Goal: Task Accomplishment & Management: Manage account settings

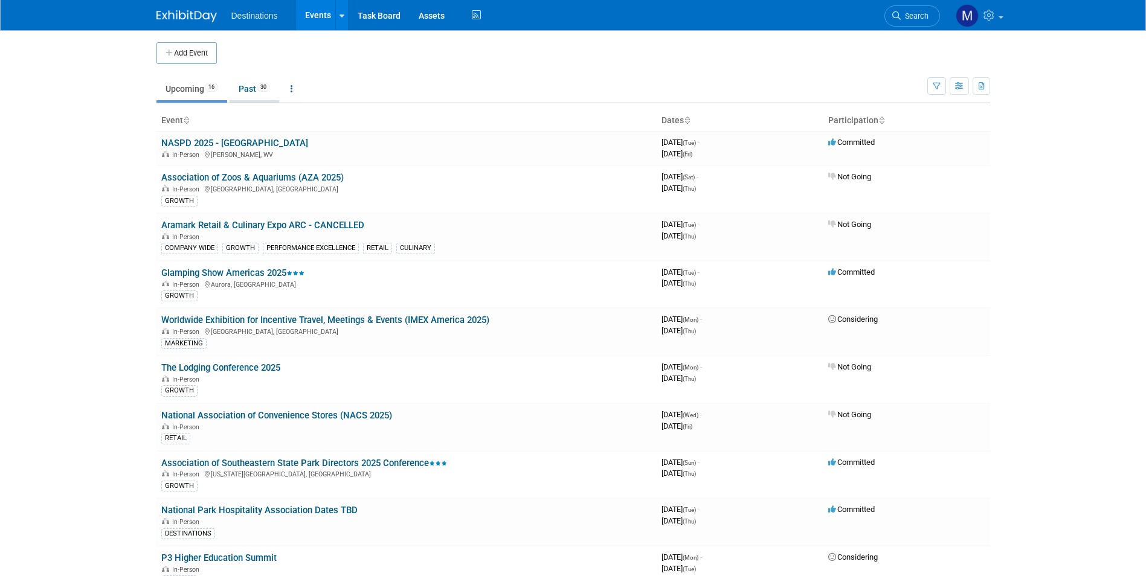
click at [246, 89] on link "Past 30" at bounding box center [255, 88] width 50 height 23
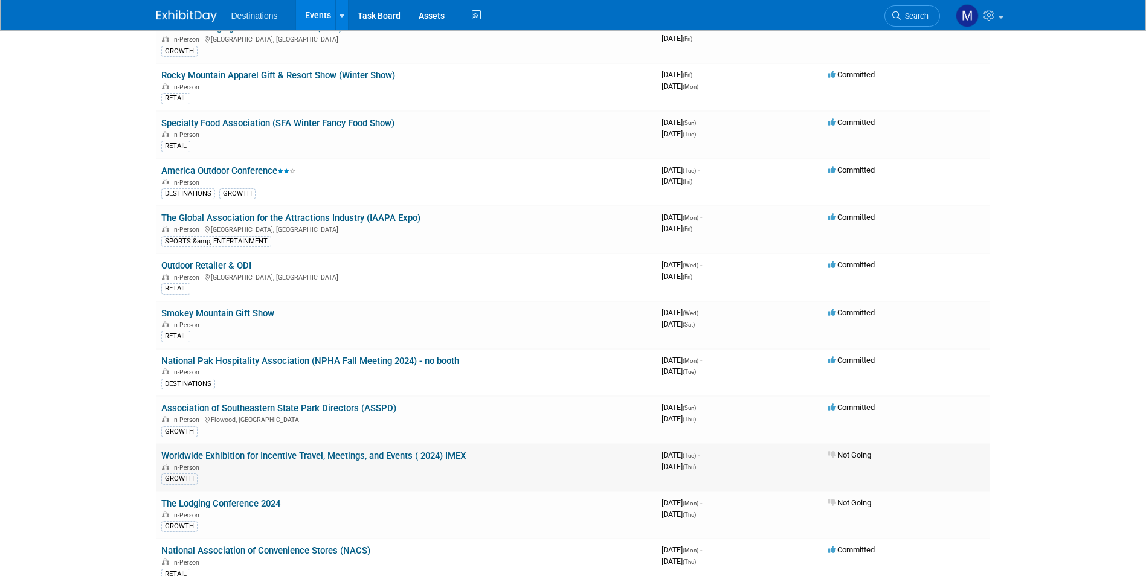
scroll to position [544, 0]
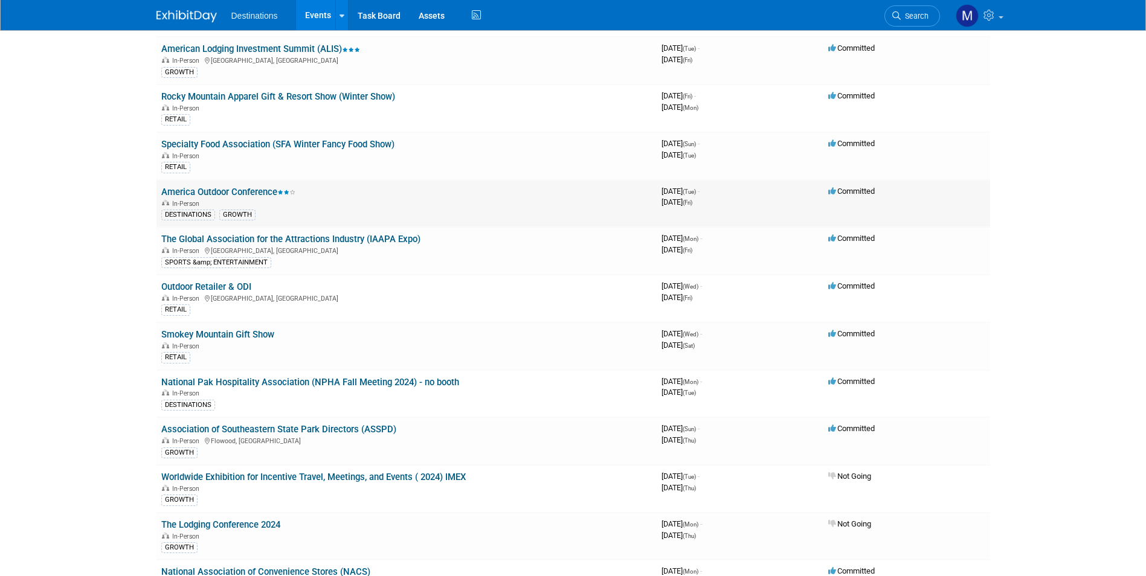
click at [387, 199] on div "In-Person" at bounding box center [406, 203] width 490 height 10
click at [266, 193] on link "America Outdoor Conference" at bounding box center [228, 192] width 134 height 11
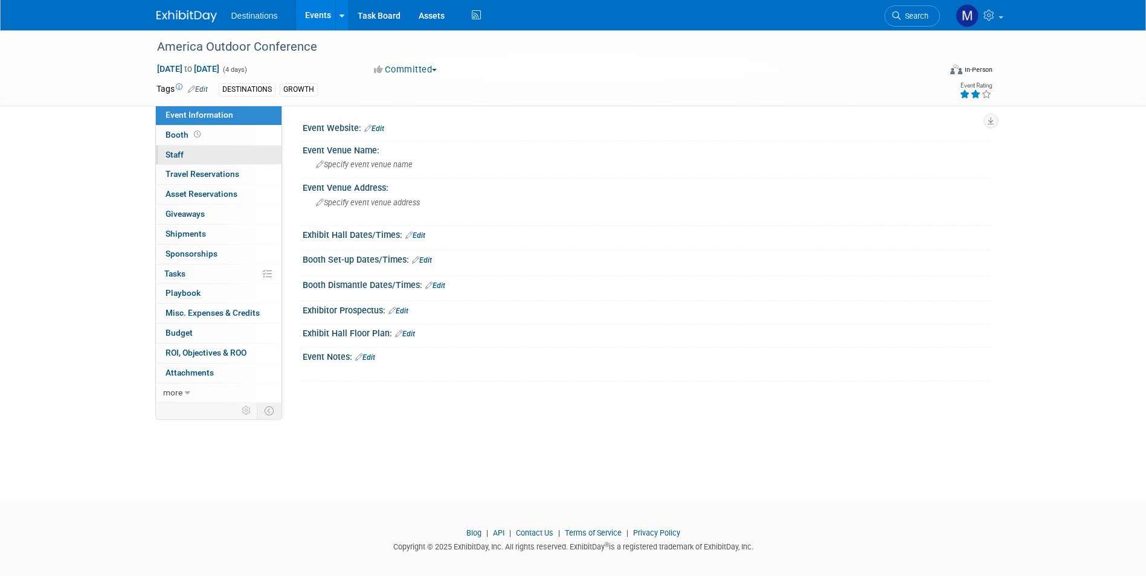
click at [178, 156] on span "Staff 0" at bounding box center [174, 155] width 18 height 10
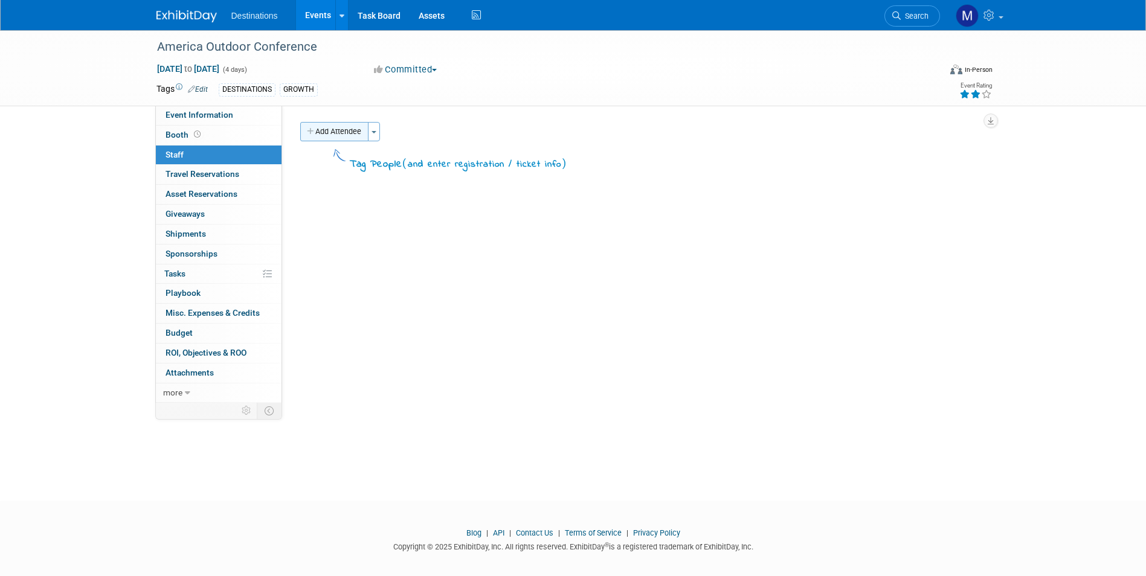
click at [335, 133] on button "Add Attendee" at bounding box center [334, 131] width 68 height 19
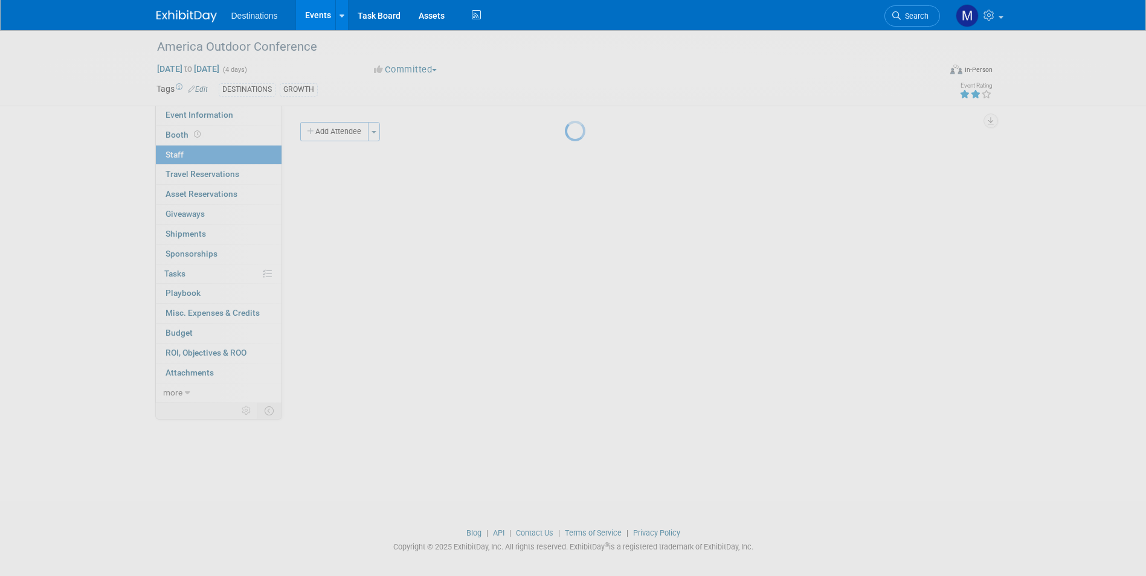
click at [582, 94] on div at bounding box center [573, 288] width 17 height 576
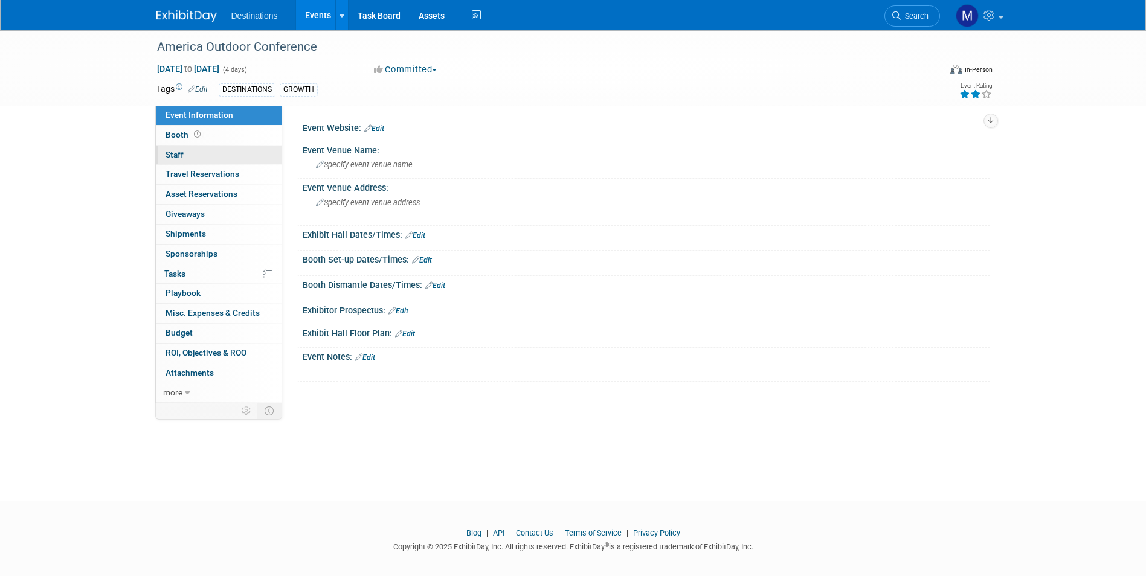
click at [173, 156] on span "Staff 0" at bounding box center [174, 155] width 18 height 10
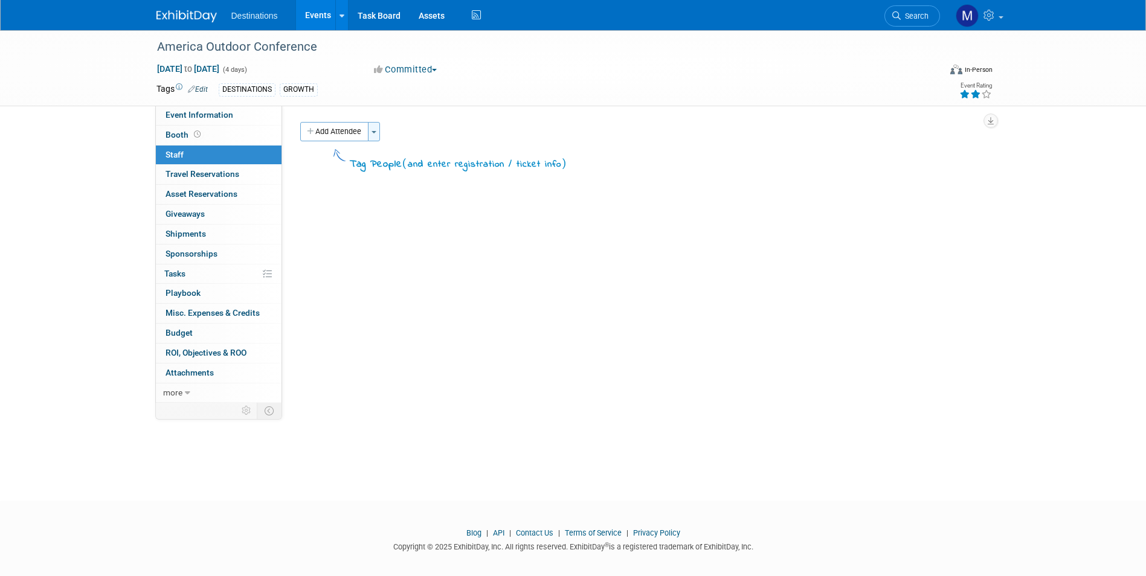
click at [376, 130] on button "Toggle Dropdown" at bounding box center [374, 131] width 12 height 19
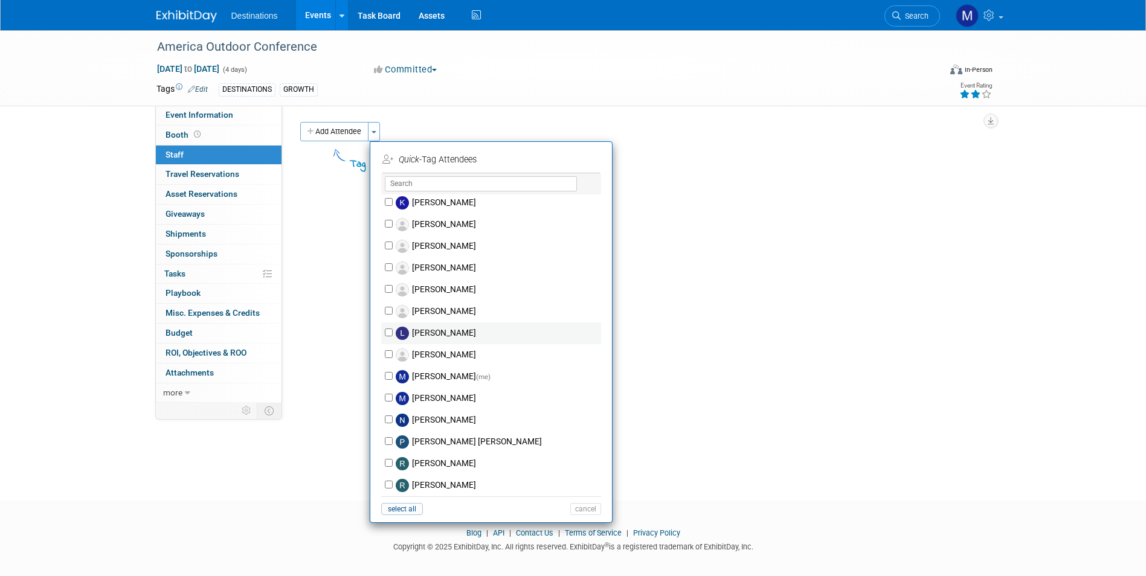
scroll to position [302, 0]
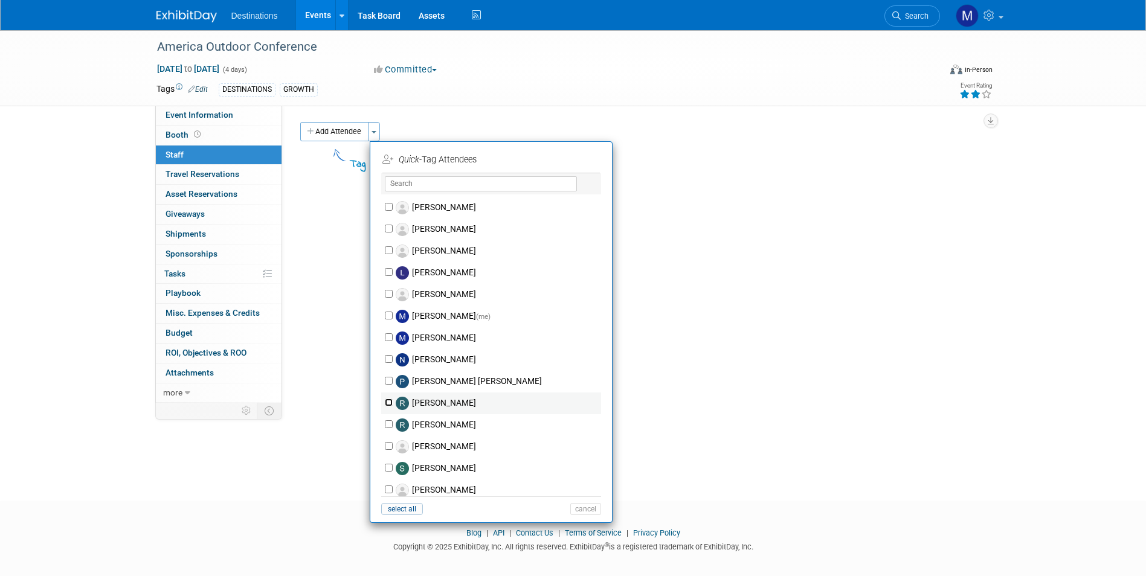
click at [387, 401] on input "Richard Ayson" at bounding box center [389, 403] width 8 height 8
checkbox input "true"
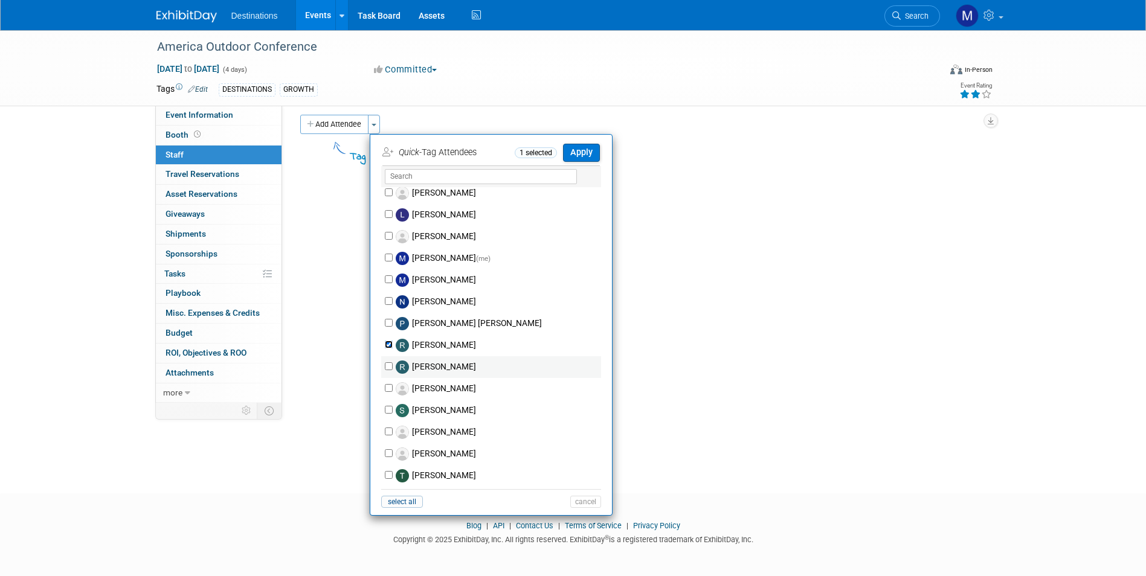
scroll to position [9, 0]
click at [385, 472] on input "Todd Wynne-Parry" at bounding box center [389, 473] width 8 height 8
checkbox input "true"
click at [582, 152] on button "Apply" at bounding box center [581, 151] width 37 height 18
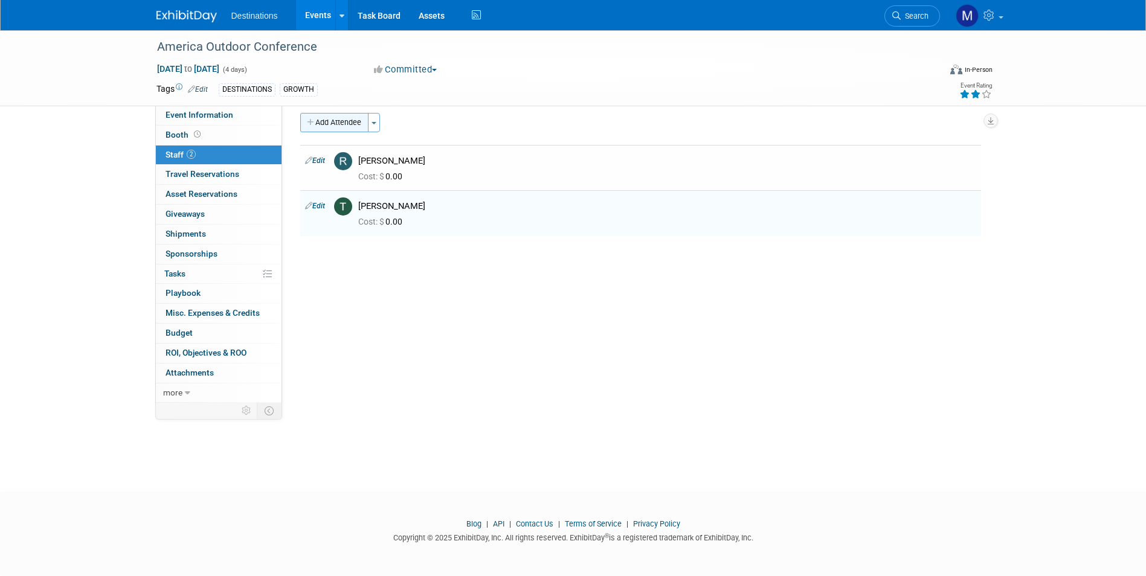
click at [338, 121] on button "Add Attendee" at bounding box center [334, 122] width 68 height 19
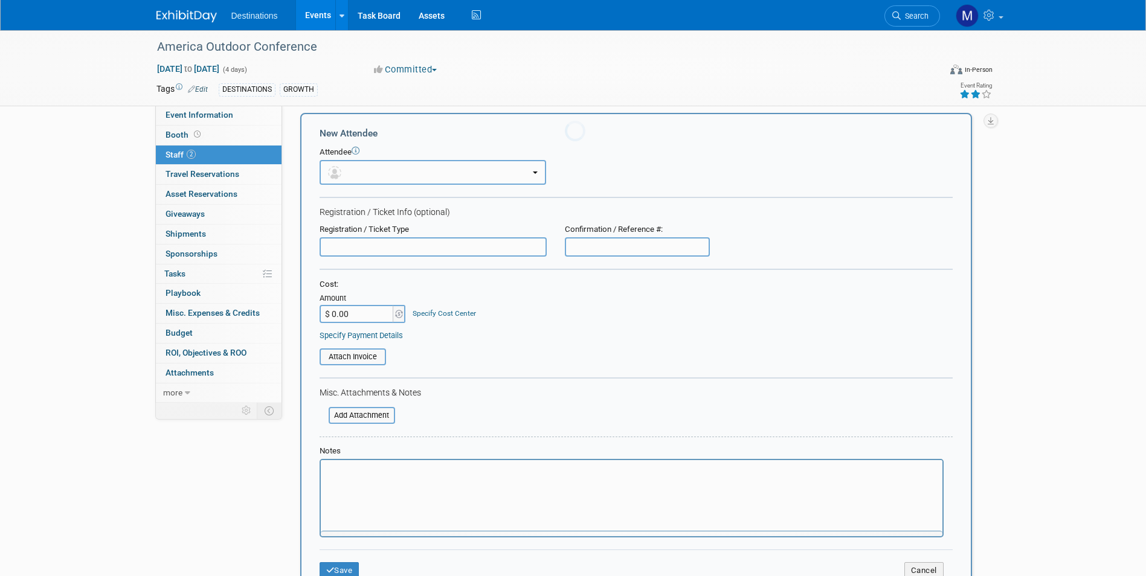
scroll to position [0, 0]
click at [349, 167] on button "button" at bounding box center [433, 172] width 227 height 25
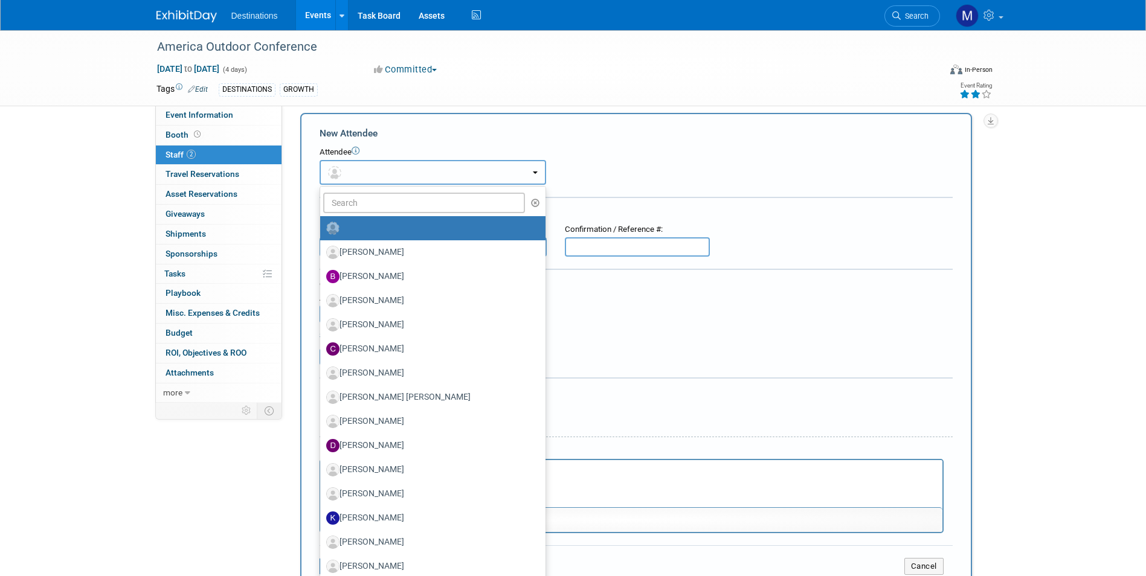
click at [349, 167] on button "button" at bounding box center [433, 172] width 227 height 25
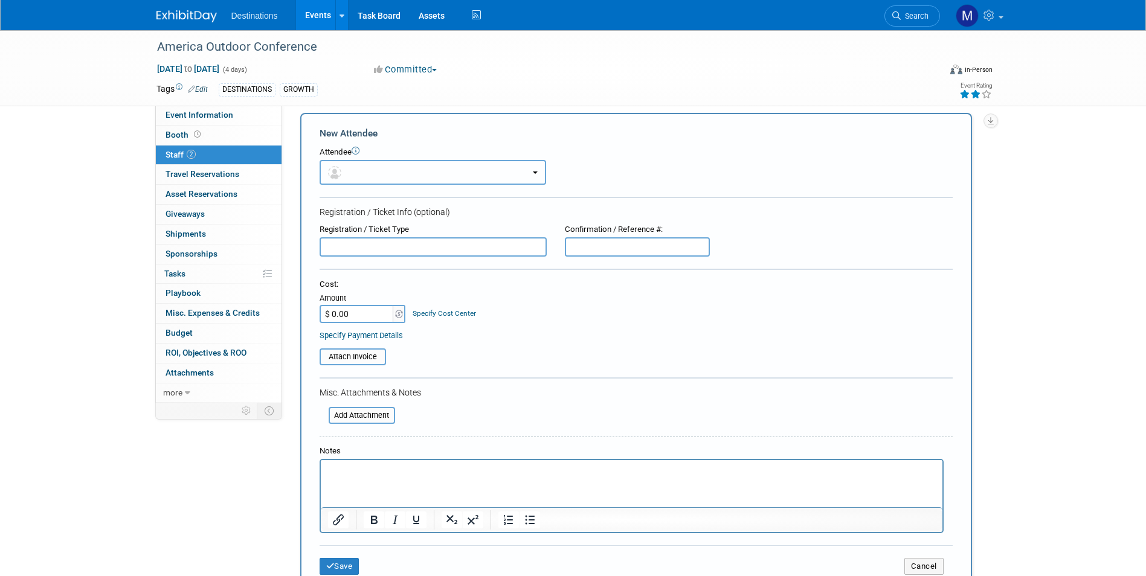
click at [534, 170] on button "button" at bounding box center [433, 172] width 227 height 25
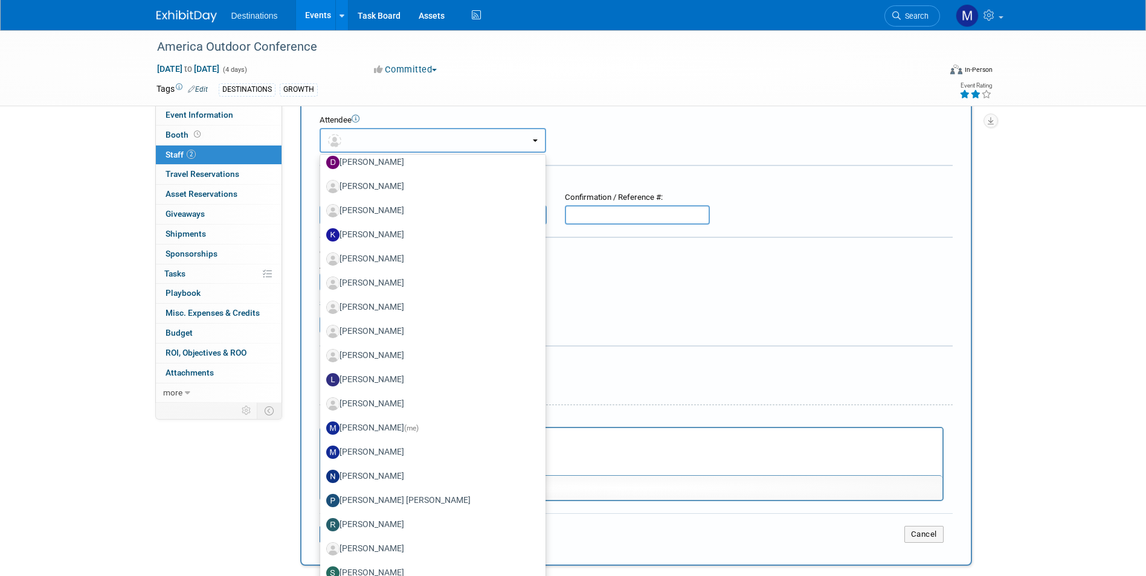
scroll to position [9, 0]
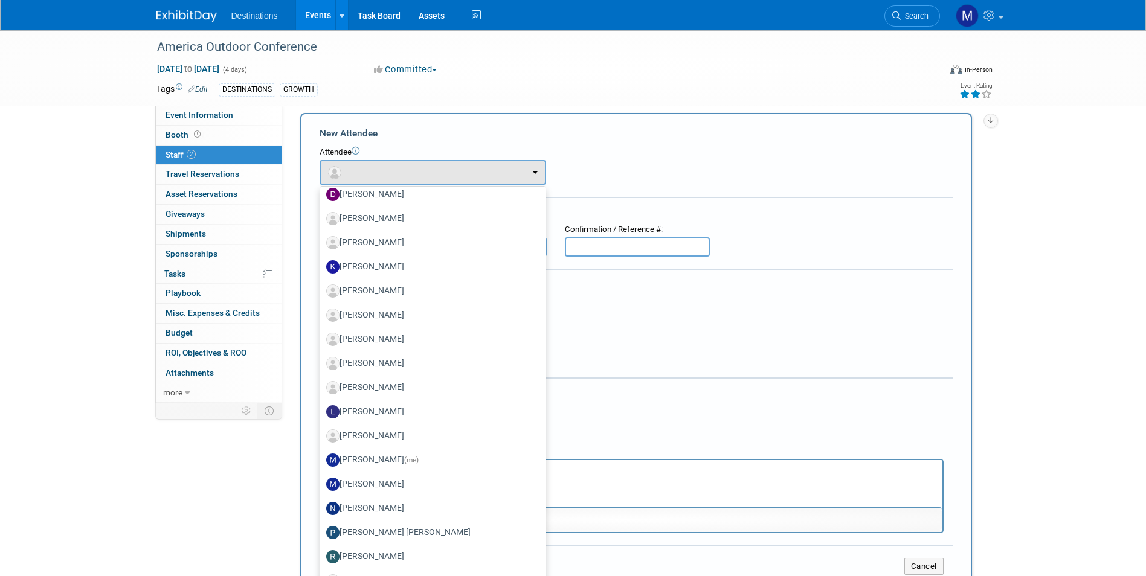
click at [659, 151] on div "Attendee" at bounding box center [636, 152] width 633 height 11
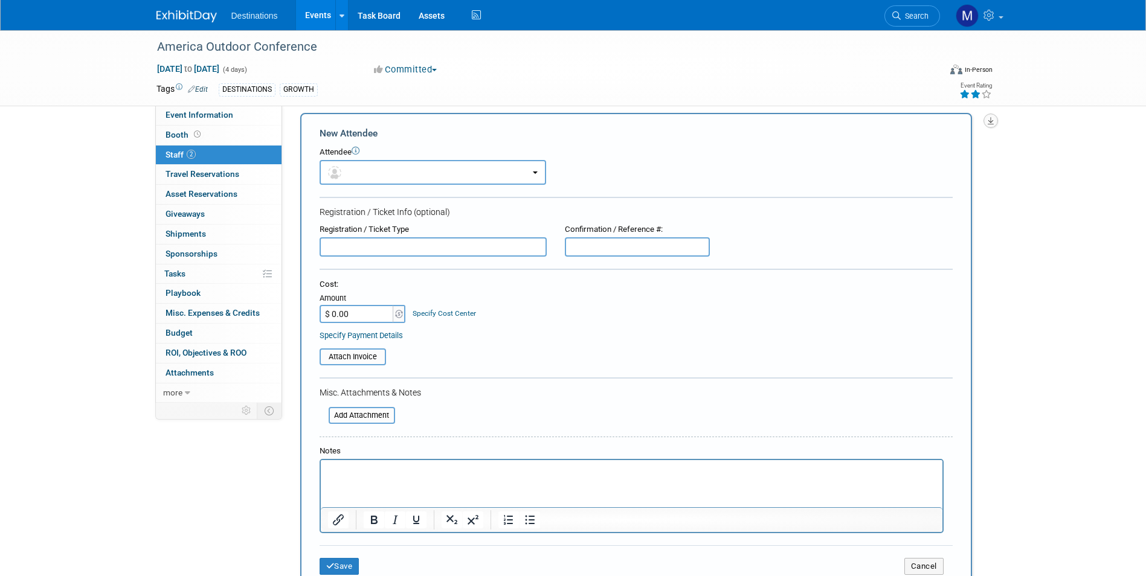
click at [993, 125] on icon "button" at bounding box center [991, 121] width 6 height 8
click at [1041, 131] on div "America Outdoor Conference Dec 10, 2024 to Dec 13, 2024 (4 days) Dec 10, 2024 t…" at bounding box center [573, 379] width 1146 height 717
click at [355, 152] on icon at bounding box center [356, 151] width 8 height 8
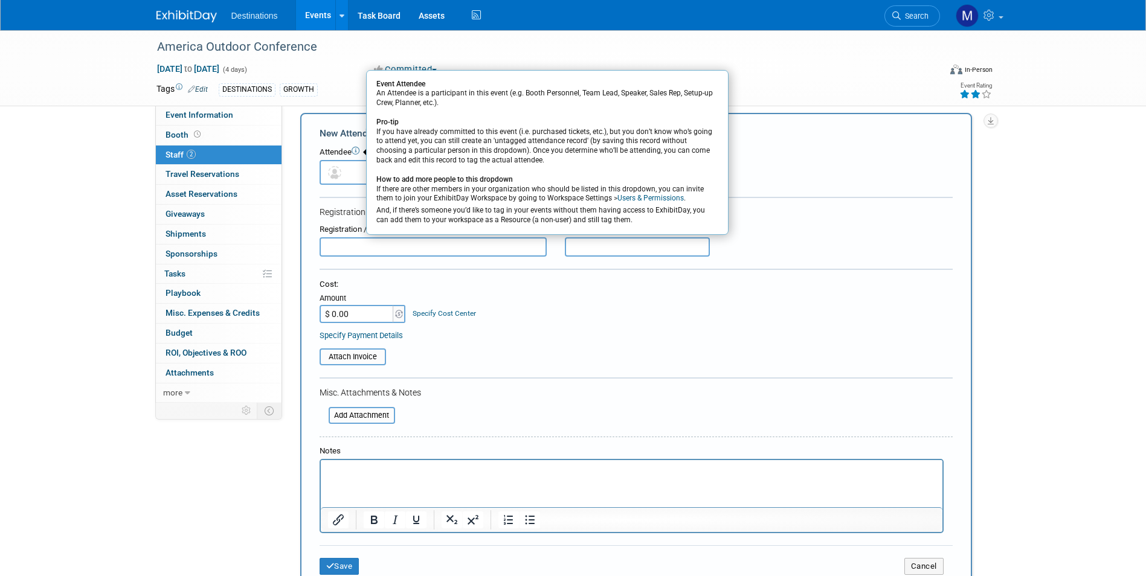
click at [799, 194] on form "New Attendee Attendee Event Attendee An Attendee is a participant in this event…" at bounding box center [636, 355] width 633 height 457
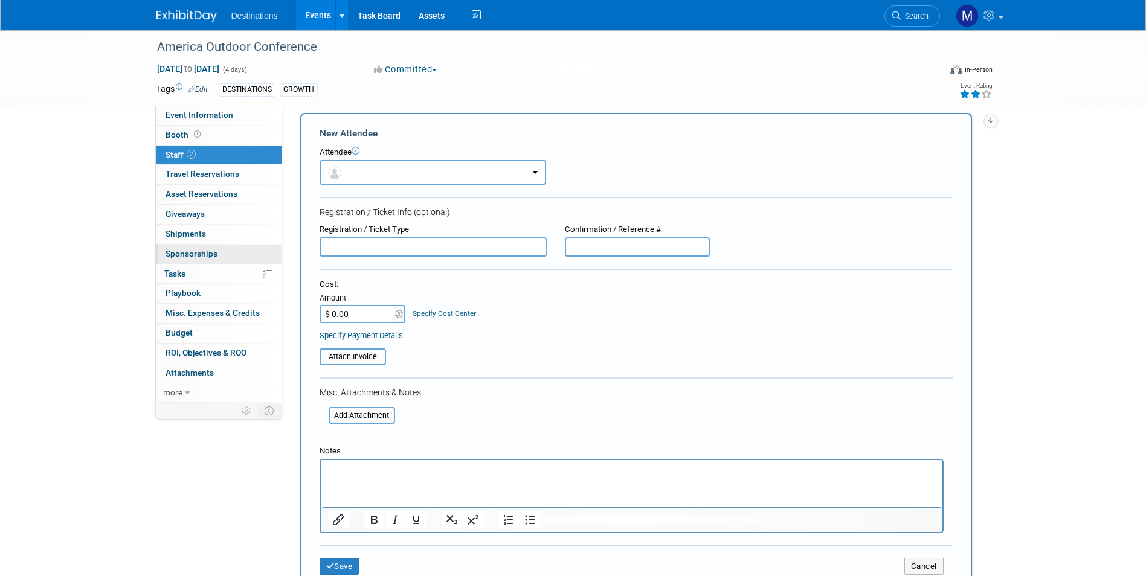
scroll to position [69, 0]
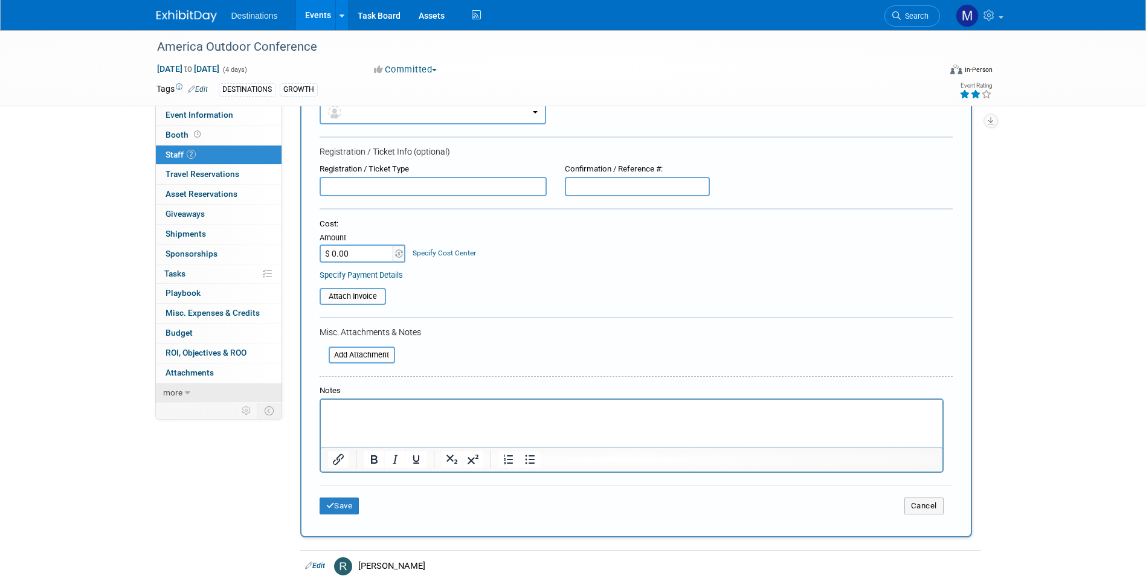
click at [188, 389] on icon at bounding box center [187, 393] width 5 height 8
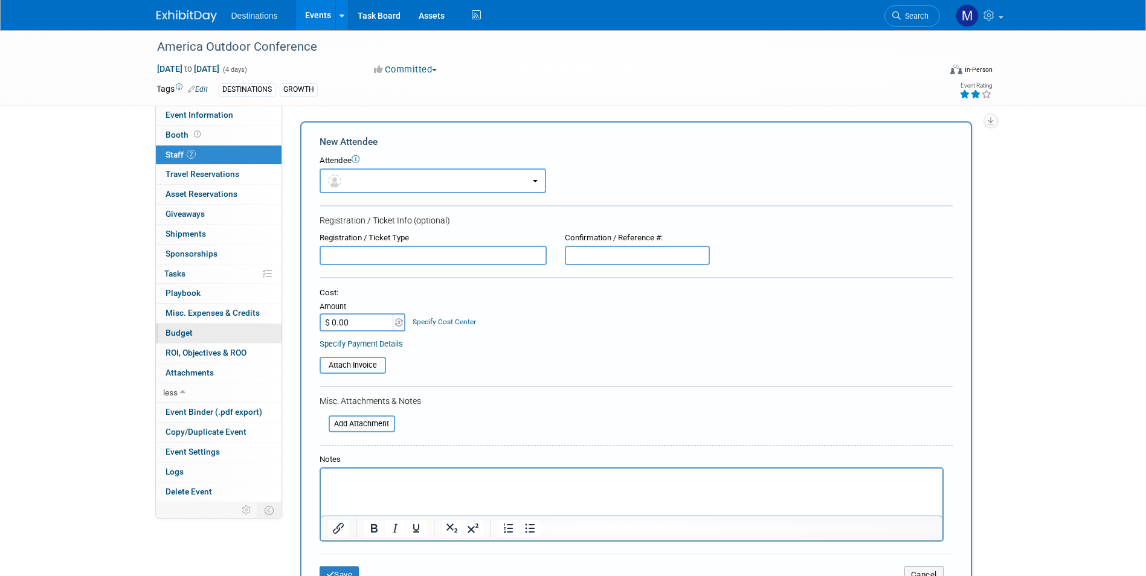
scroll to position [0, 0]
click at [986, 15] on icon at bounding box center [990, 15] width 14 height 11
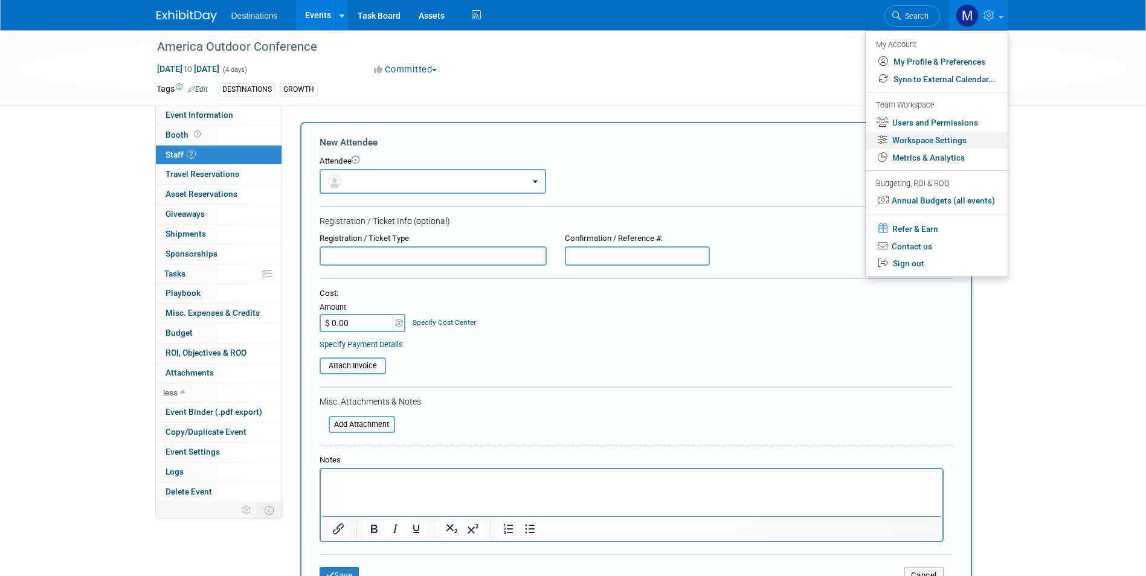
click at [959, 135] on link "Workspace Settings" at bounding box center [937, 141] width 142 height 18
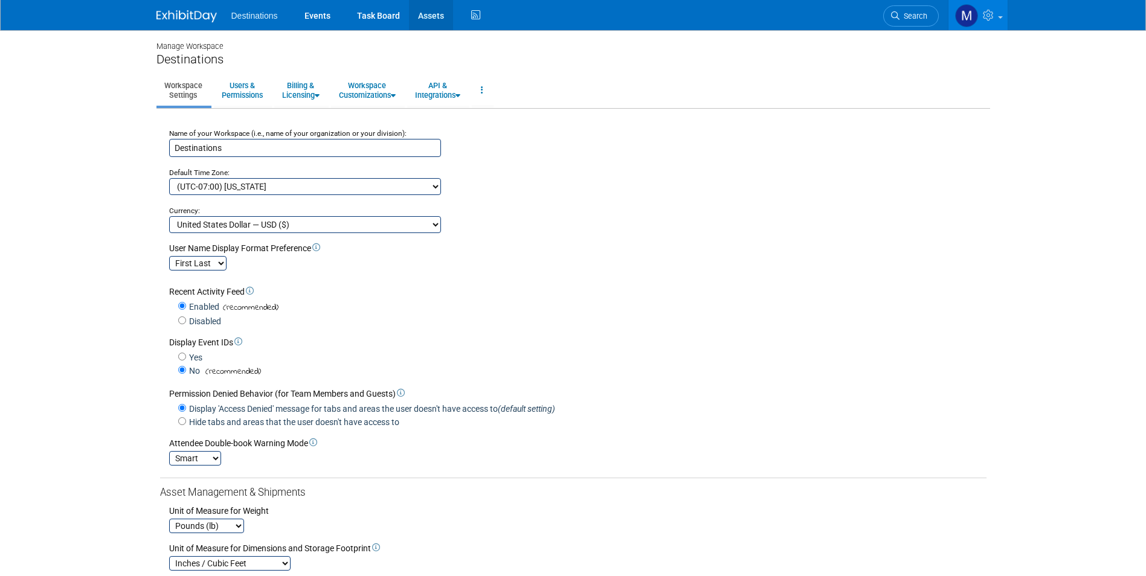
click at [426, 14] on link "Assets" at bounding box center [431, 15] width 44 height 30
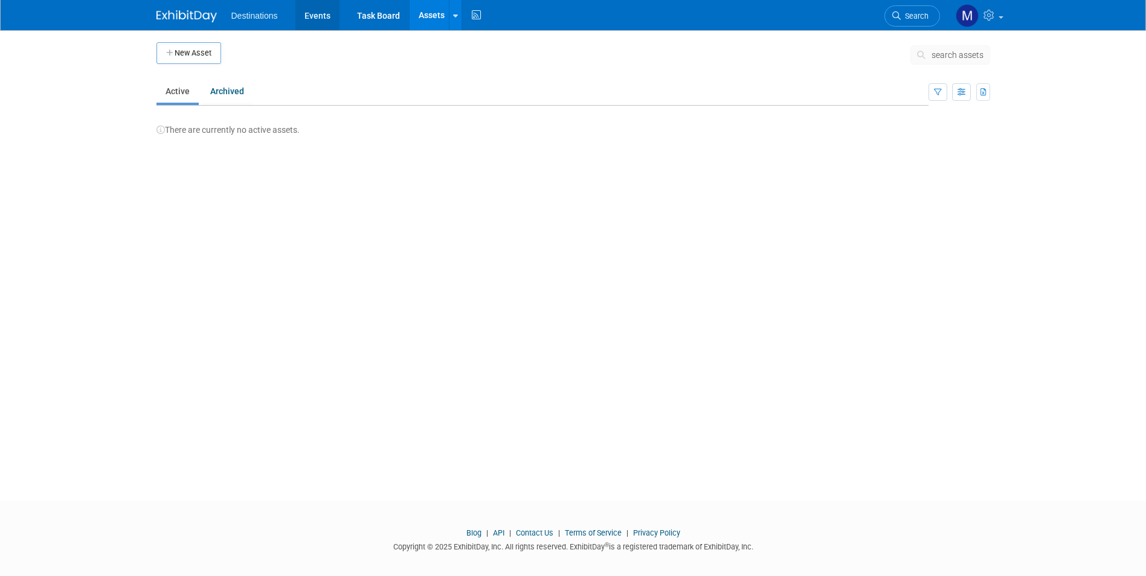
click at [319, 20] on link "Events" at bounding box center [317, 15] width 44 height 30
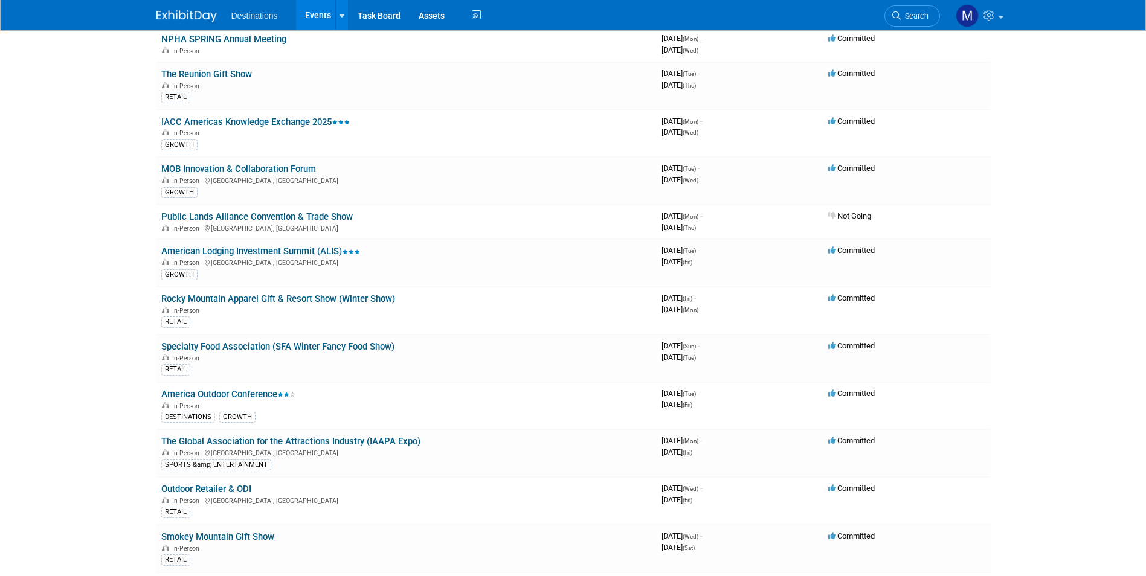
scroll to position [362, 0]
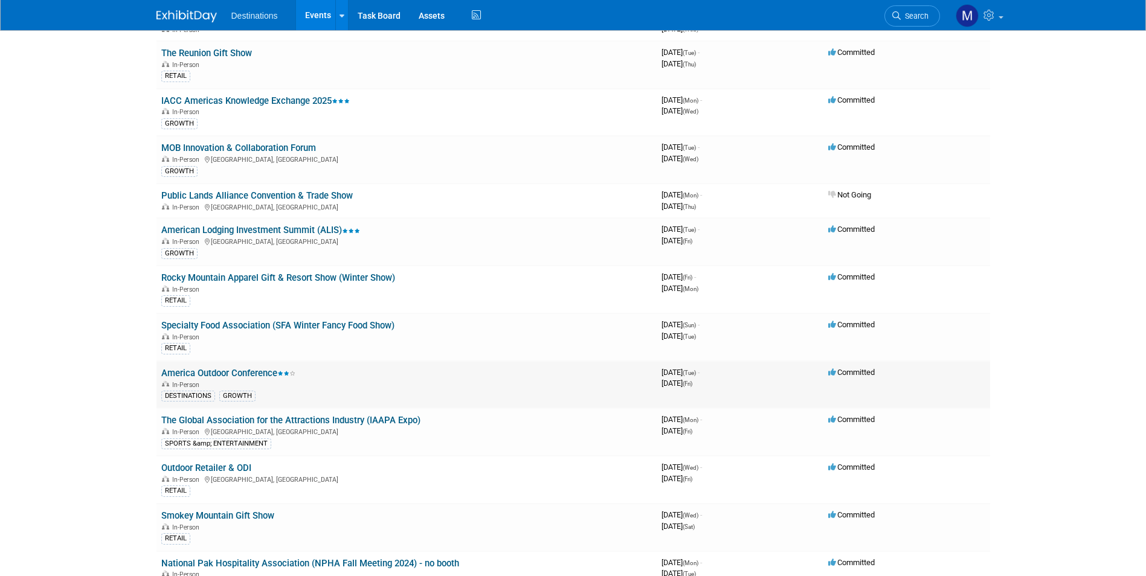
click at [254, 370] on link "America Outdoor Conference" at bounding box center [228, 373] width 134 height 11
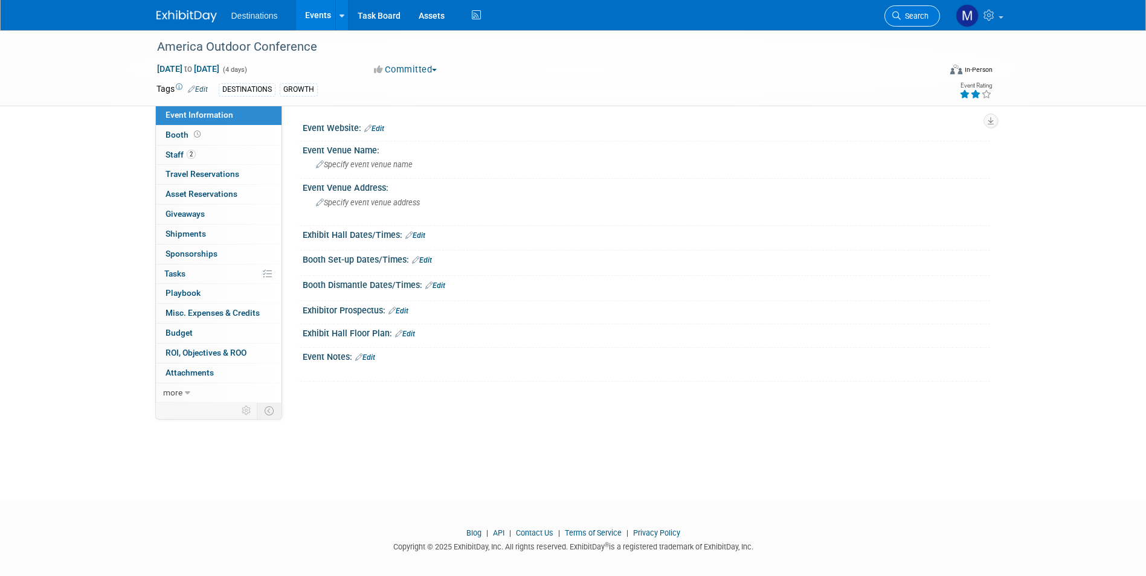
click at [907, 16] on span "Search" at bounding box center [915, 15] width 28 height 9
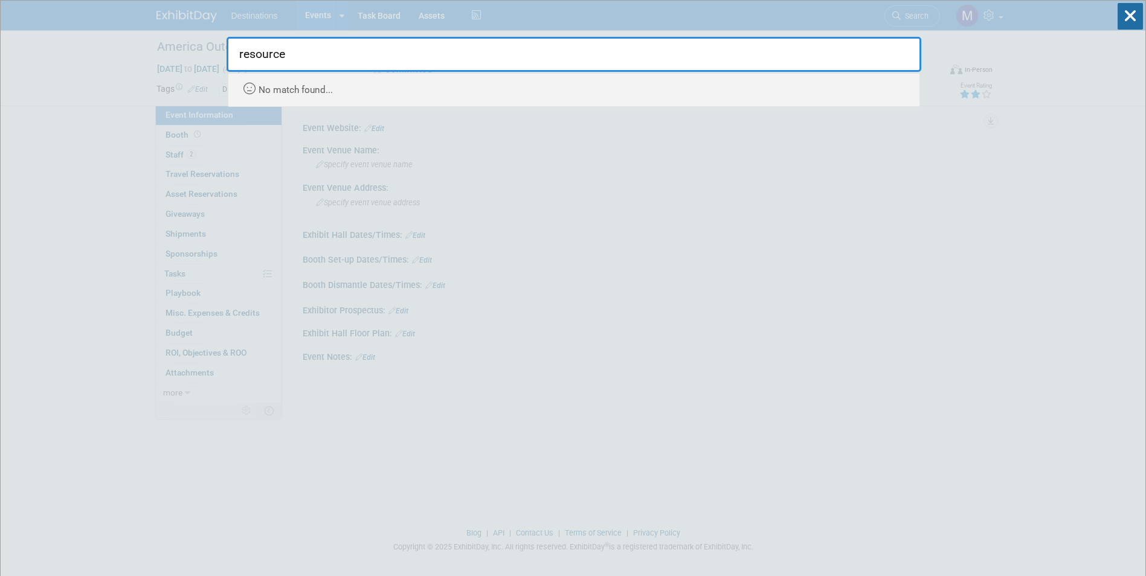
type input "resource"
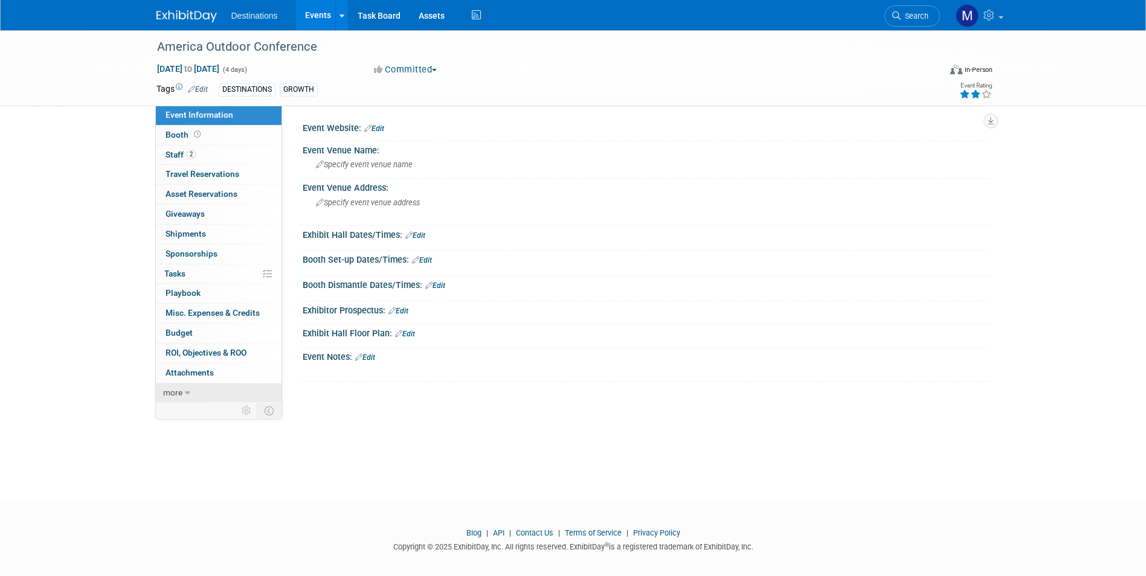
click at [185, 390] on icon at bounding box center [187, 393] width 5 height 8
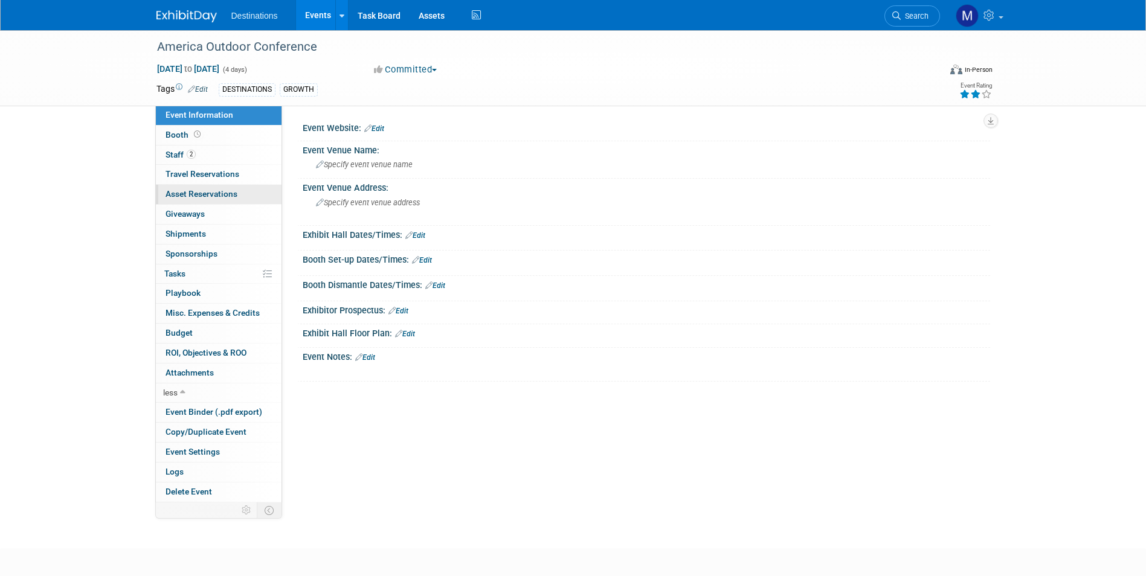
click at [198, 193] on span "Asset Reservations 0" at bounding box center [201, 194] width 72 height 10
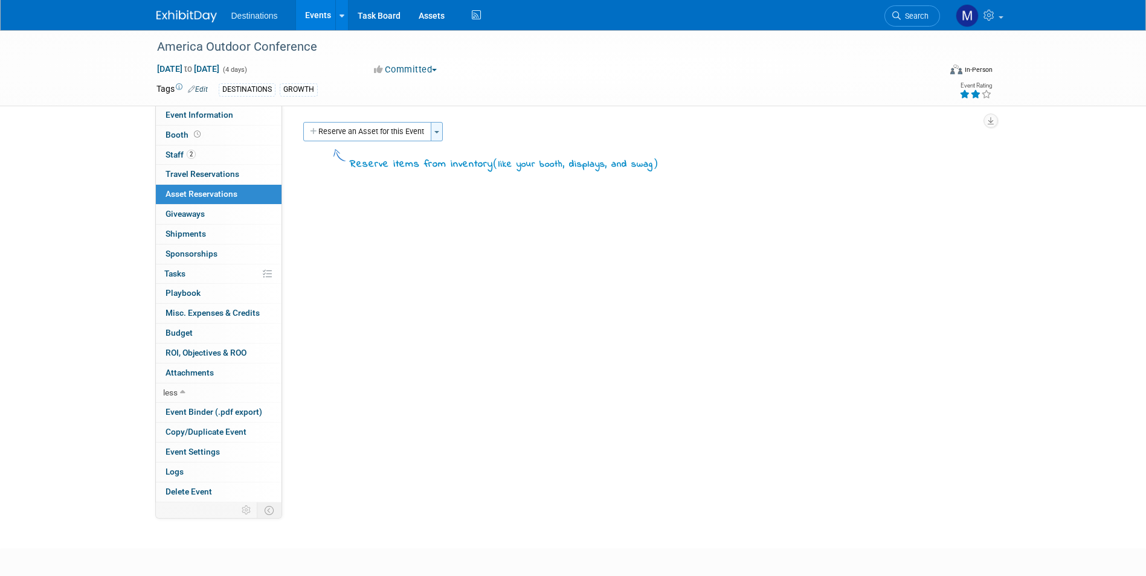
click at [437, 133] on span "button" at bounding box center [436, 132] width 5 height 2
